Goal: Transaction & Acquisition: Download file/media

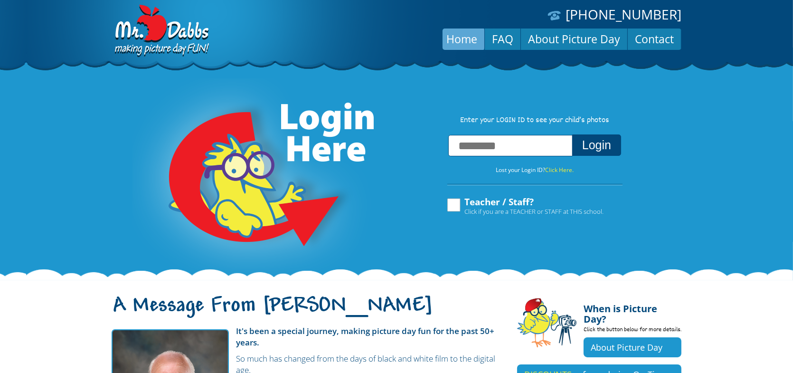
click at [468, 145] on input "text" at bounding box center [510, 145] width 124 height 21
type input "**********"
click at [572, 134] on button "Login" at bounding box center [596, 144] width 49 height 21
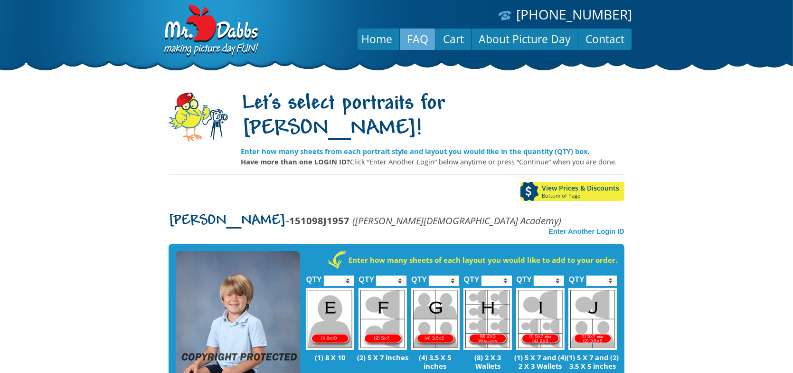
click at [420, 38] on link "FAQ" at bounding box center [418, 39] width 36 height 23
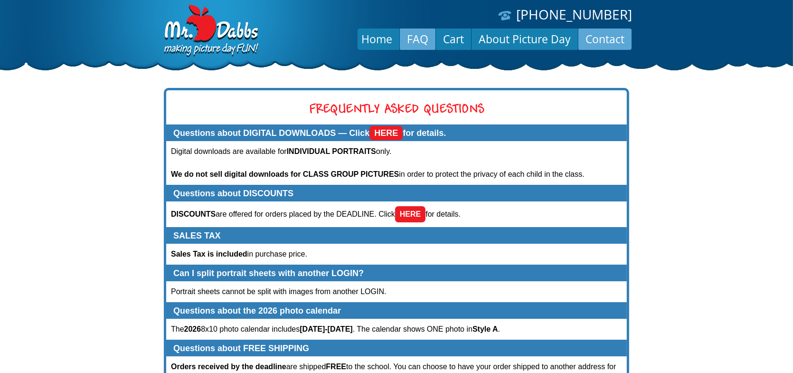
click at [600, 36] on link "Contact" at bounding box center [605, 39] width 53 height 23
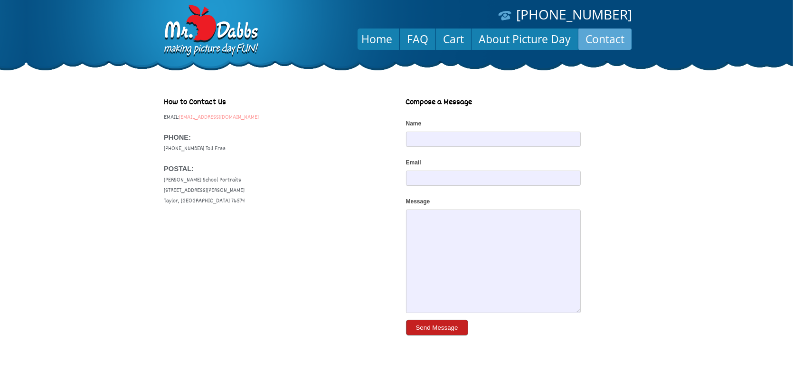
click at [230, 117] on link "service@dabbscompany.com" at bounding box center [219, 117] width 80 height 9
click at [381, 38] on link "Home" at bounding box center [376, 39] width 45 height 23
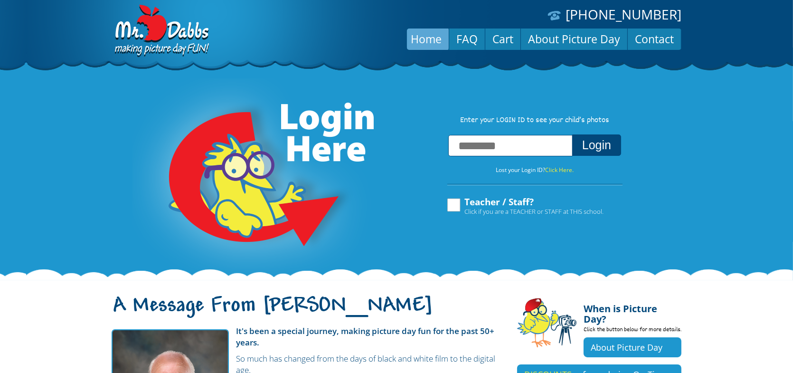
click at [487, 148] on input "text" at bounding box center [510, 145] width 124 height 21
type input "**********"
click at [596, 146] on button "Login" at bounding box center [596, 144] width 49 height 21
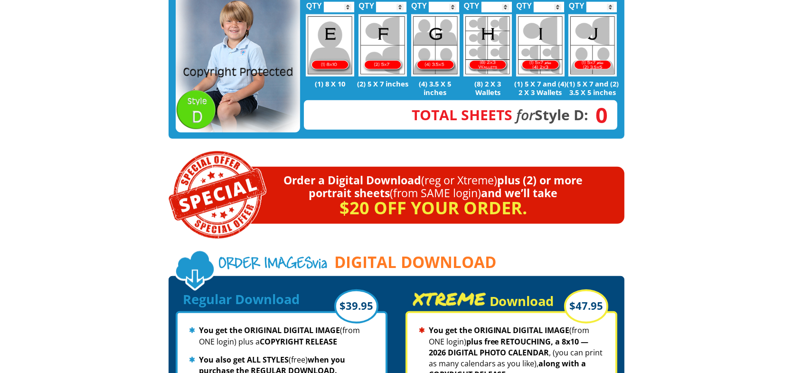
scroll to position [950, 0]
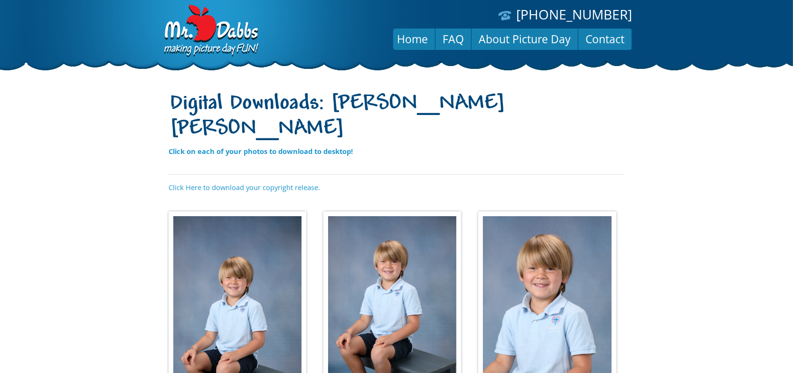
click at [234, 221] on img at bounding box center [238, 312] width 138 height 202
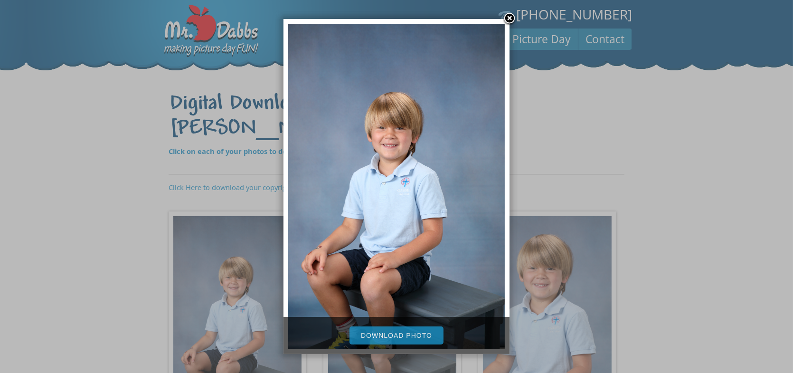
click at [406, 333] on link "Download Photo" at bounding box center [397, 335] width 94 height 18
click at [544, 144] on div at bounding box center [396, 331] width 793 height 663
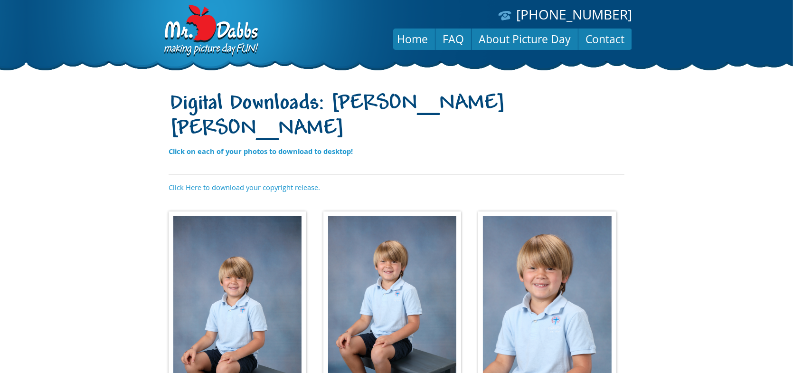
click at [405, 251] on img at bounding box center [393, 296] width 138 height 170
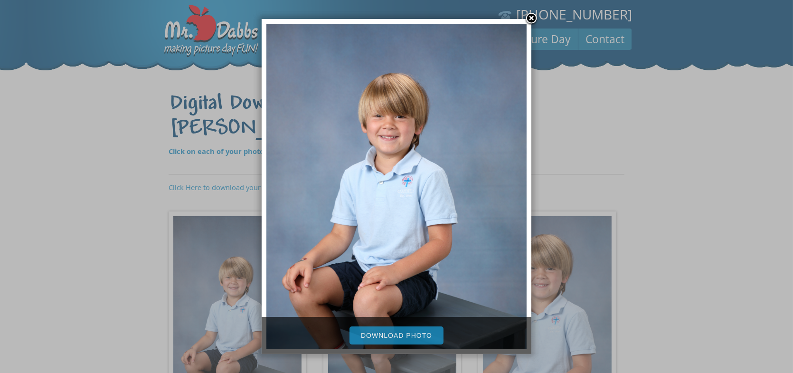
click at [396, 334] on link "Download Photo" at bounding box center [397, 335] width 94 height 18
click at [577, 93] on div at bounding box center [396, 331] width 793 height 663
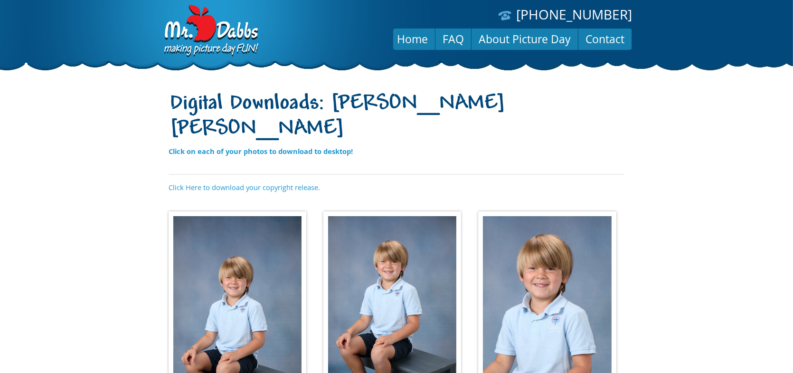
click at [532, 291] on img at bounding box center [547, 296] width 138 height 170
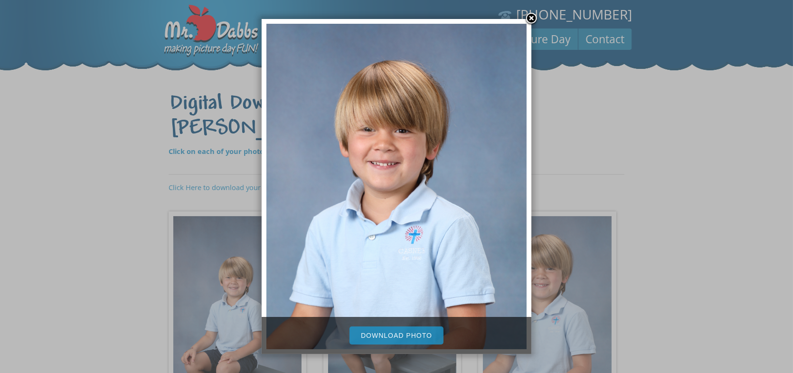
click at [410, 333] on link "Download Photo" at bounding box center [397, 335] width 94 height 18
click at [581, 102] on div at bounding box center [396, 331] width 793 height 663
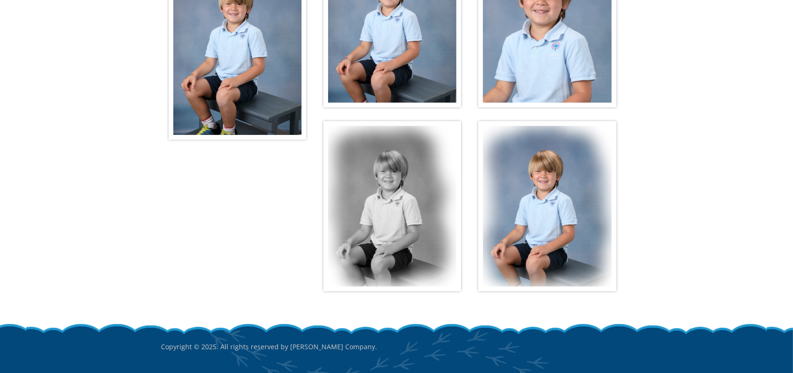
scroll to position [289, 0]
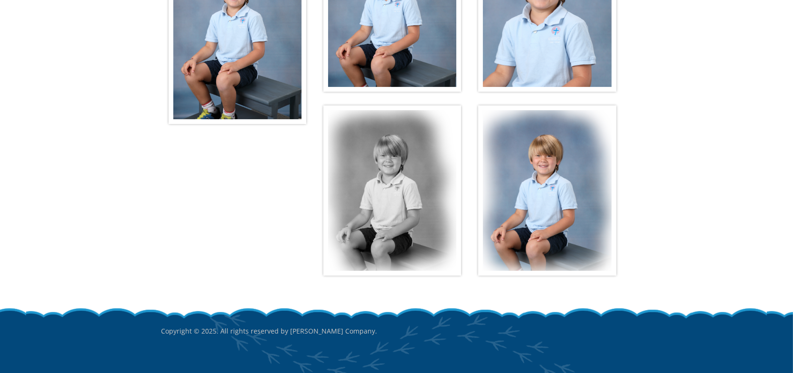
click at [382, 149] on img at bounding box center [393, 190] width 138 height 170
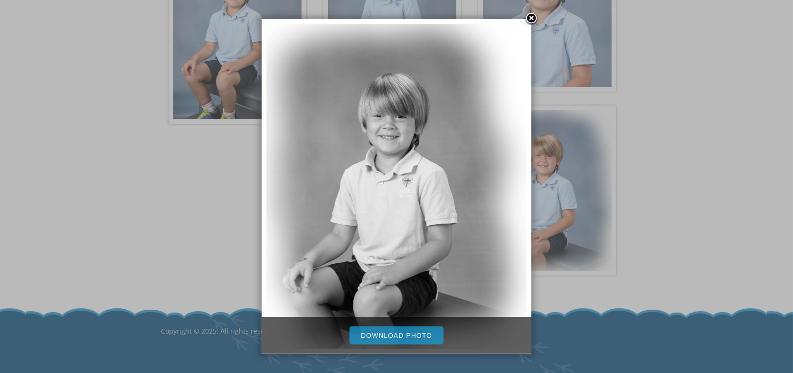
click at [411, 335] on link "Download Photo" at bounding box center [397, 335] width 94 height 18
click at [691, 52] on div at bounding box center [396, 42] width 793 height 663
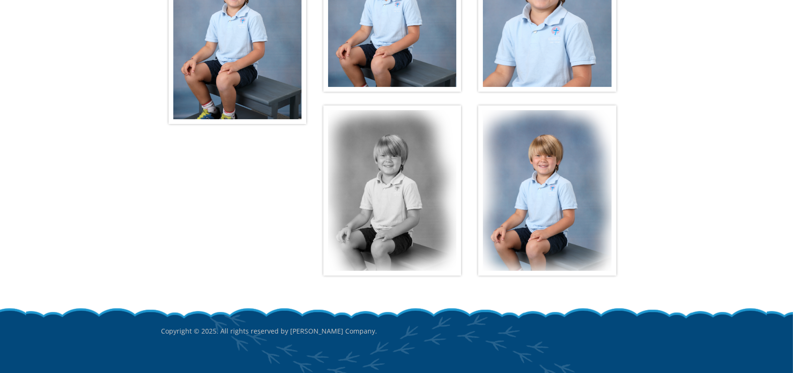
click at [546, 144] on img at bounding box center [547, 190] width 138 height 170
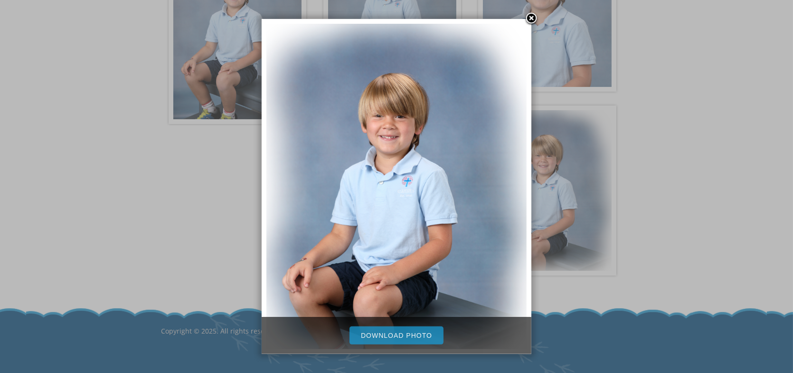
click at [415, 332] on link "Download Photo" at bounding box center [397, 335] width 94 height 18
click at [89, 155] on div at bounding box center [396, 42] width 793 height 663
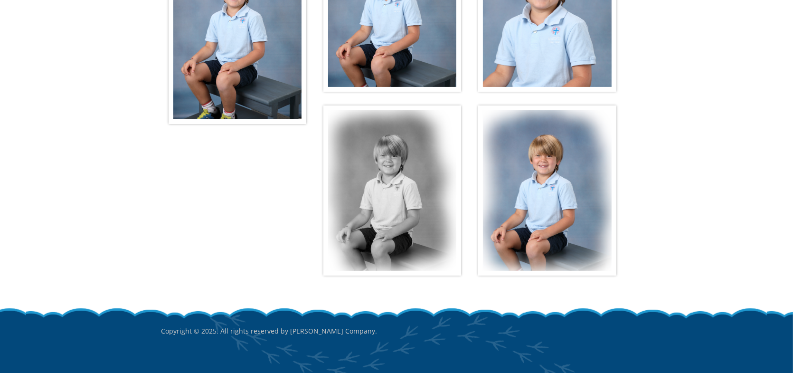
scroll to position [0, 0]
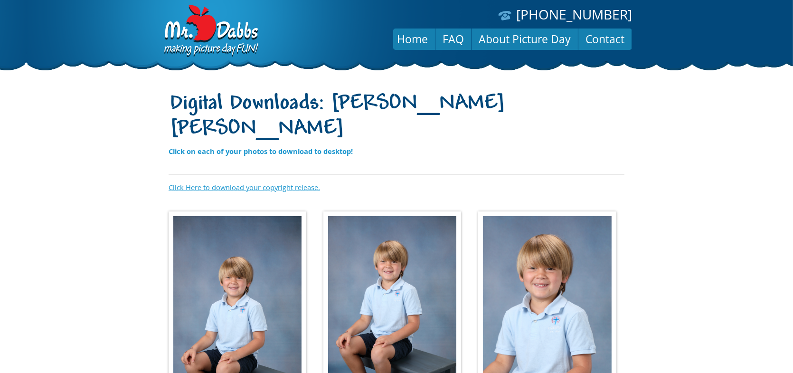
click at [220, 182] on link "Click Here to download your copyright release." at bounding box center [245, 187] width 152 height 10
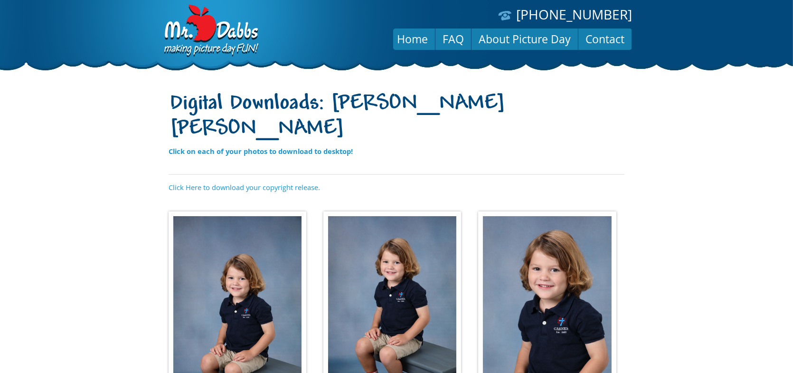
click at [238, 289] on img at bounding box center [238, 312] width 138 height 202
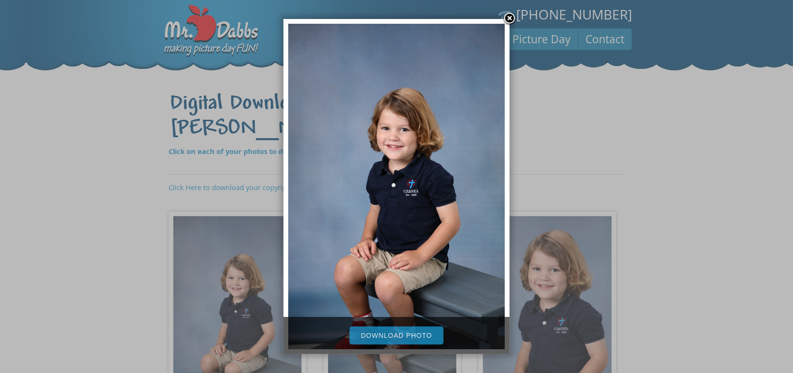
click at [390, 333] on link "Download Photo" at bounding box center [397, 335] width 94 height 18
click at [658, 124] on div at bounding box center [396, 331] width 793 height 663
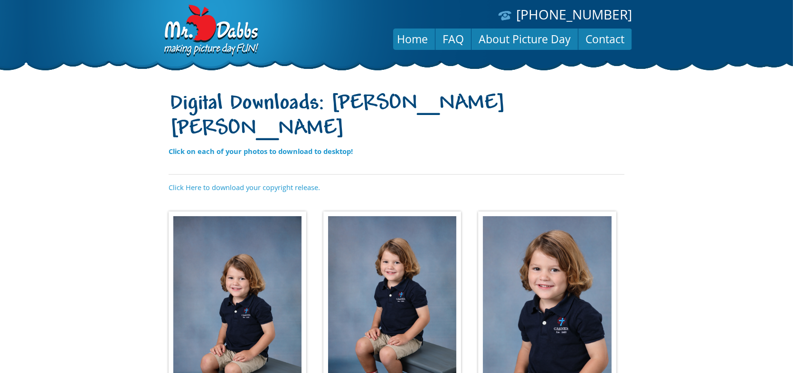
click at [394, 243] on img at bounding box center [393, 296] width 138 height 170
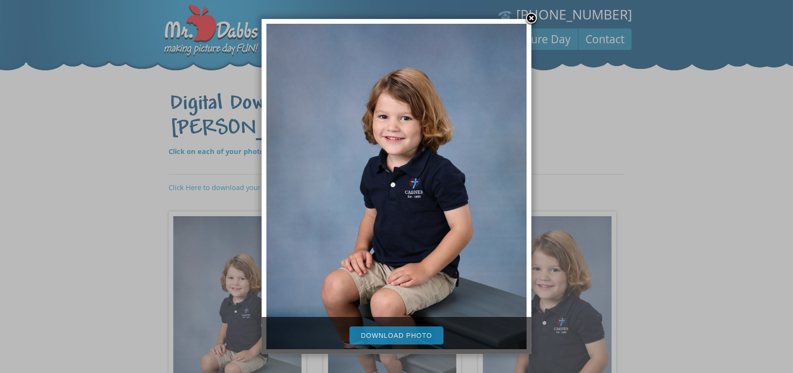
click at [399, 335] on link "Download Photo" at bounding box center [397, 335] width 94 height 18
click at [657, 105] on div at bounding box center [396, 331] width 793 height 663
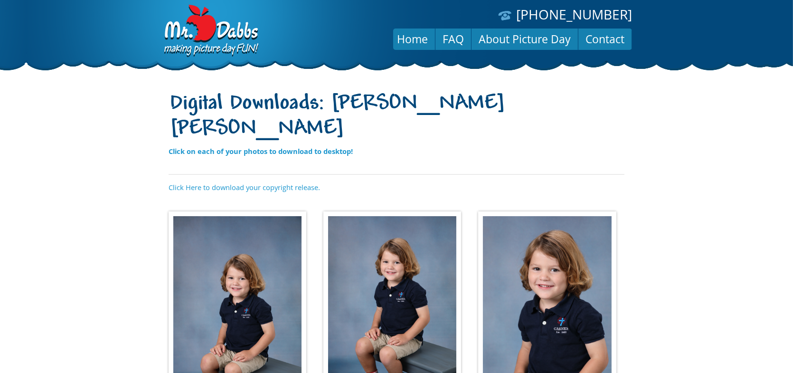
click at [554, 255] on img at bounding box center [547, 296] width 138 height 170
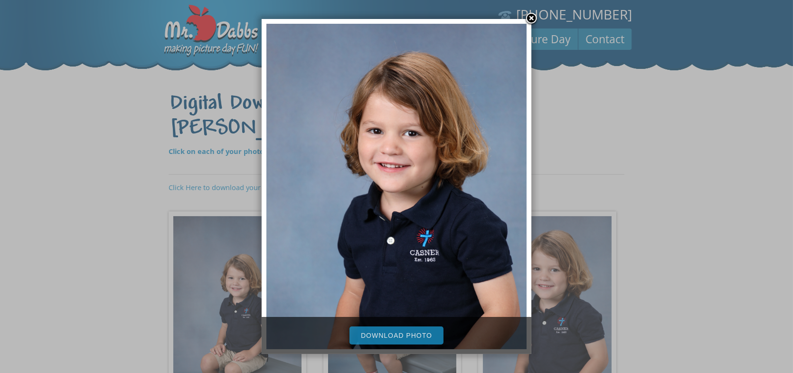
click at [394, 334] on link "Download Photo" at bounding box center [397, 335] width 94 height 18
click at [664, 119] on div at bounding box center [396, 331] width 793 height 663
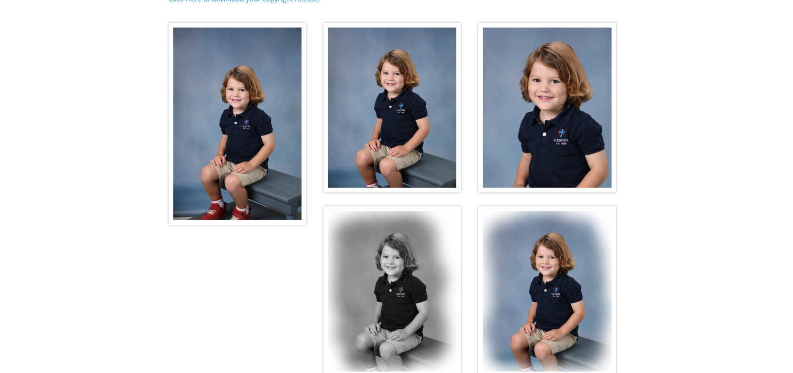
scroll to position [190, 0]
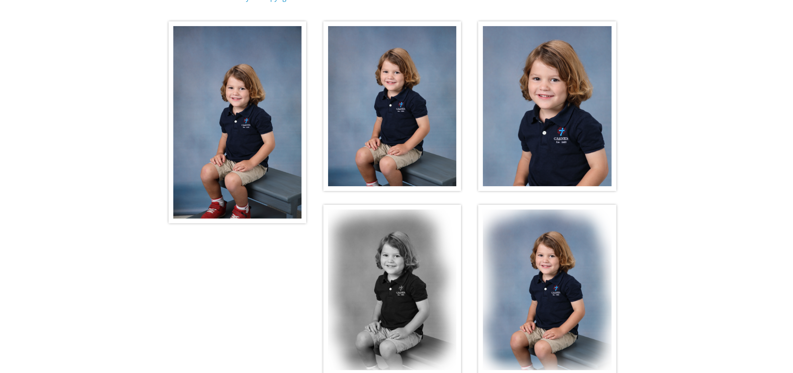
click at [387, 271] on img at bounding box center [393, 290] width 138 height 170
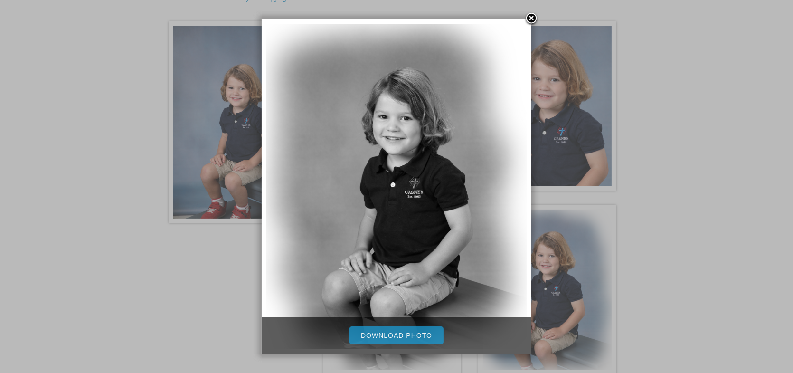
click at [378, 334] on link "Download Photo" at bounding box center [397, 335] width 94 height 18
click at [694, 77] on div at bounding box center [396, 141] width 793 height 663
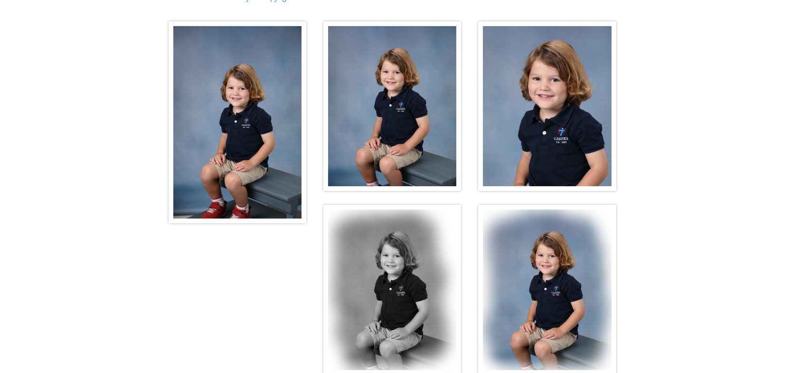
click at [558, 238] on img at bounding box center [547, 290] width 138 height 170
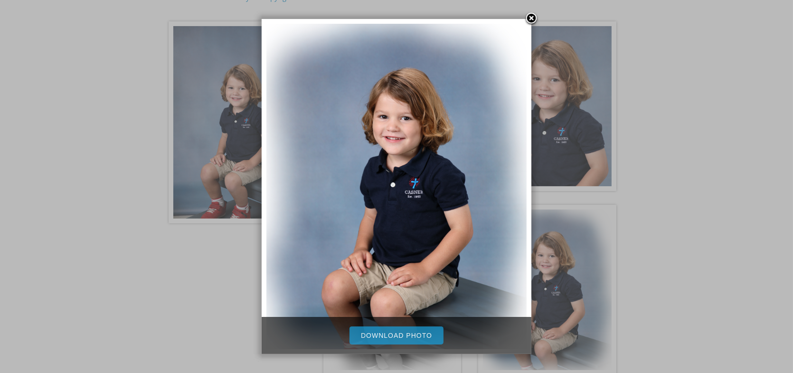
click at [396, 333] on link "Download Photo" at bounding box center [397, 335] width 94 height 18
click at [723, 152] on div at bounding box center [396, 141] width 793 height 663
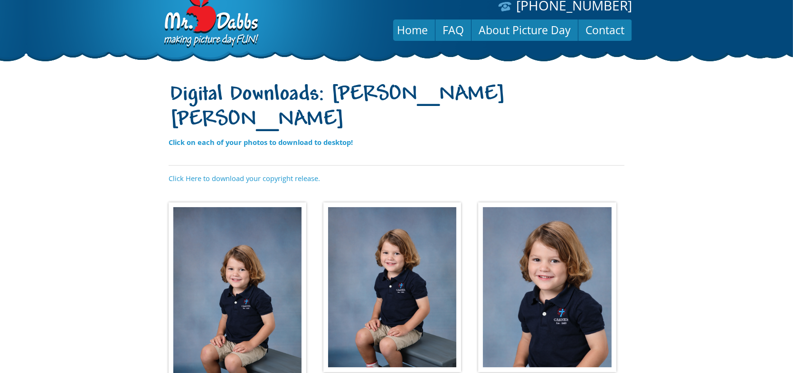
scroll to position [0, 0]
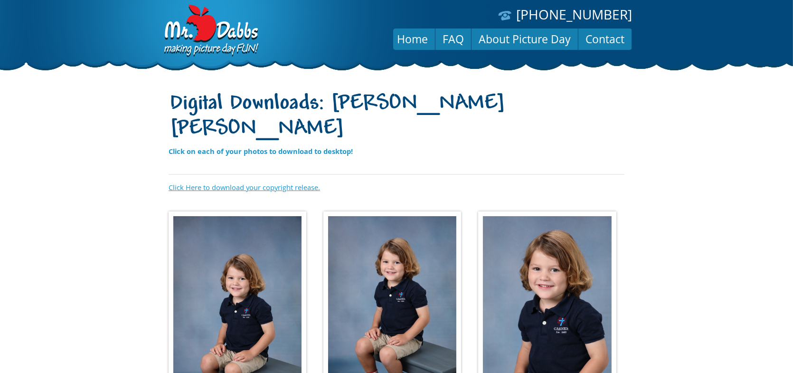
click at [216, 182] on link "Click Here to download your copyright release." at bounding box center [245, 187] width 152 height 10
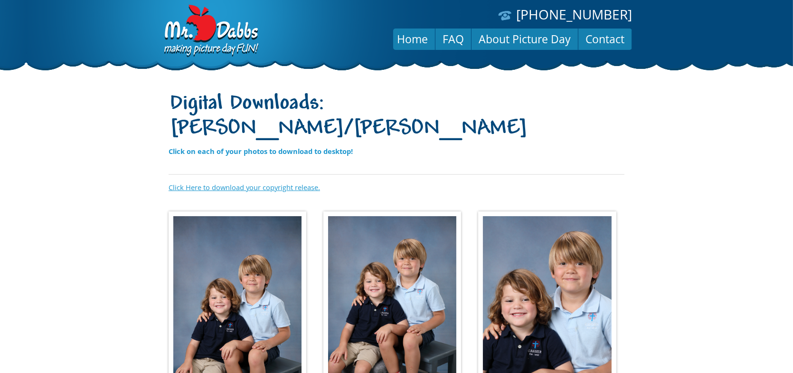
click at [234, 182] on link "Click Here to download your copyright release." at bounding box center [245, 187] width 152 height 10
click at [235, 258] on img at bounding box center [238, 312] width 138 height 202
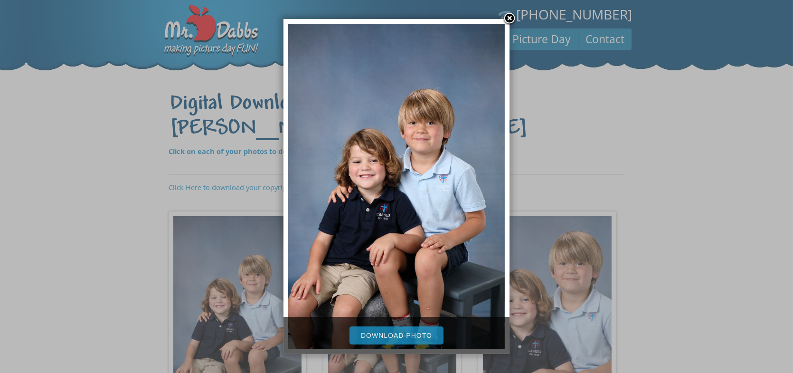
click at [398, 334] on link "Download Photo" at bounding box center [397, 335] width 94 height 18
click at [688, 249] on div at bounding box center [396, 331] width 793 height 663
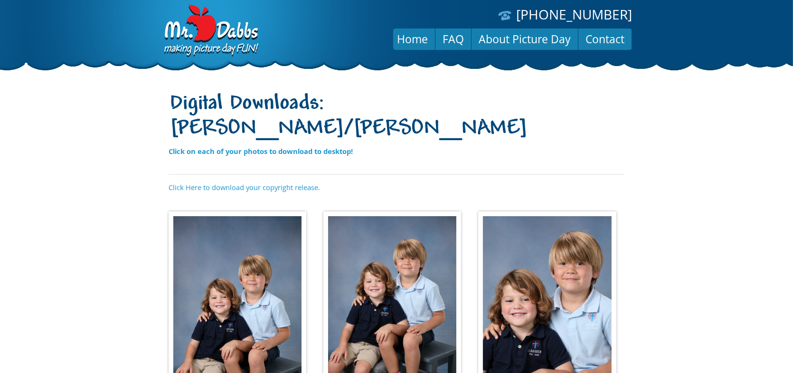
click at [394, 248] on img at bounding box center [393, 296] width 138 height 170
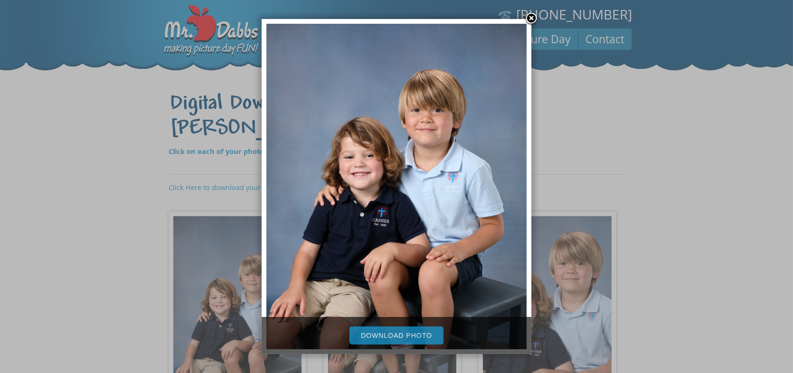
click at [405, 336] on link "Download Photo" at bounding box center [397, 335] width 94 height 18
click at [697, 266] on div at bounding box center [396, 331] width 793 height 663
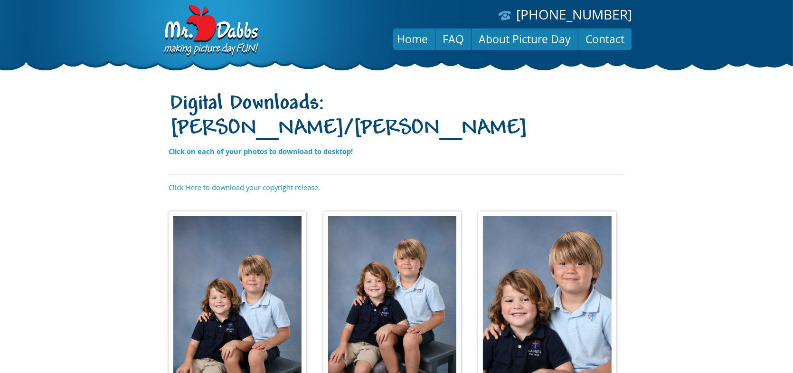
click at [566, 265] on img at bounding box center [547, 296] width 138 height 170
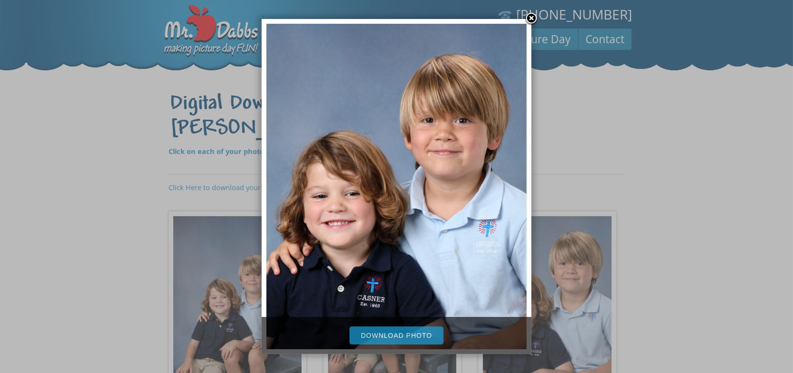
click at [400, 332] on link "Download Photo" at bounding box center [397, 335] width 94 height 18
click at [674, 185] on div at bounding box center [396, 331] width 793 height 663
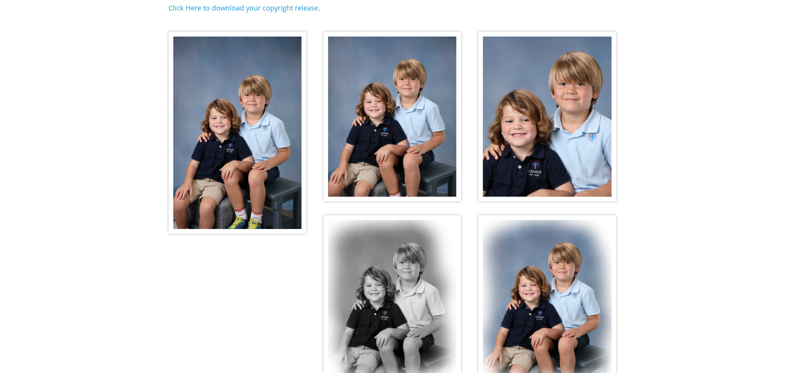
scroll to position [190, 0]
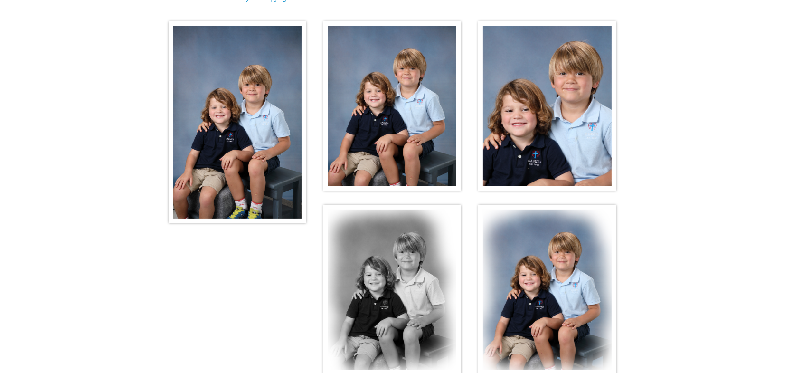
click at [390, 238] on img at bounding box center [393, 290] width 138 height 170
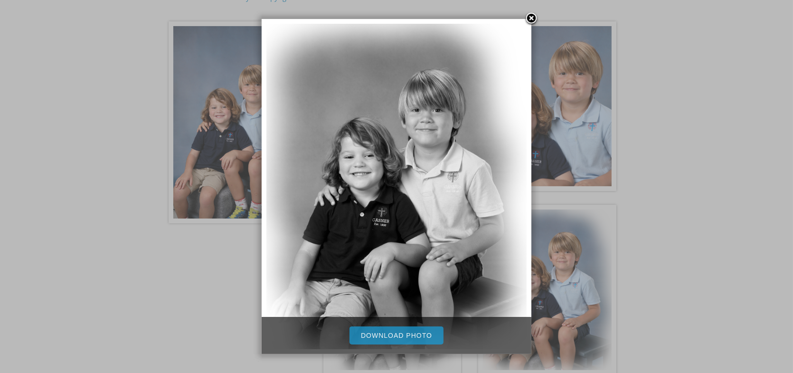
click at [397, 332] on link "Download Photo" at bounding box center [397, 335] width 94 height 18
click at [698, 248] on div at bounding box center [396, 141] width 793 height 663
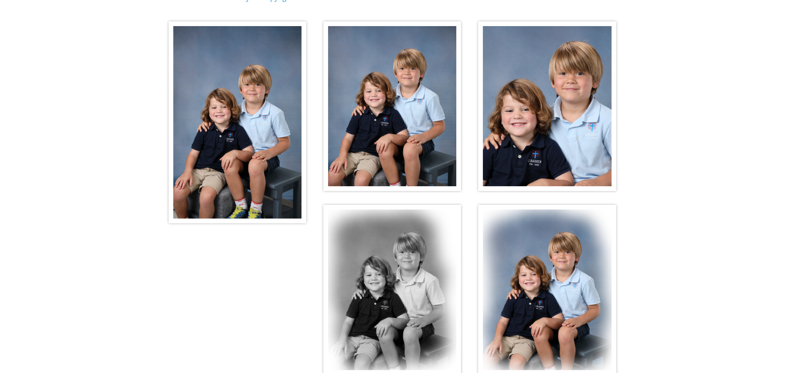
click at [545, 256] on img at bounding box center [547, 290] width 138 height 170
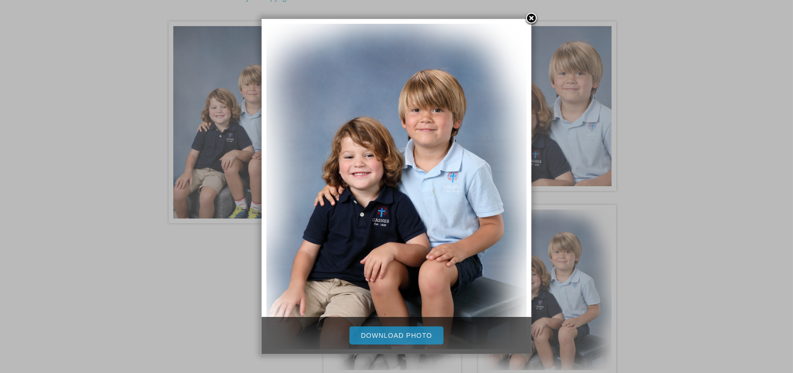
click at [404, 334] on link "Download Photo" at bounding box center [397, 335] width 94 height 18
click at [696, 266] on div at bounding box center [396, 141] width 793 height 663
